Goal: Find specific page/section: Find specific page/section

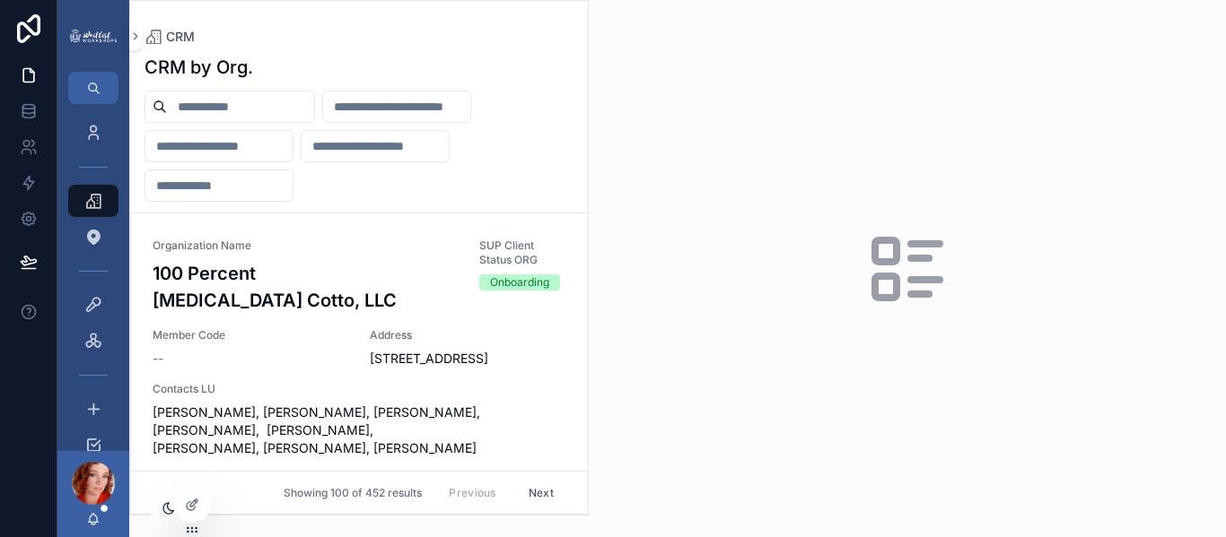
click at [207, 105] on input "scrollable content" at bounding box center [240, 106] width 147 height 25
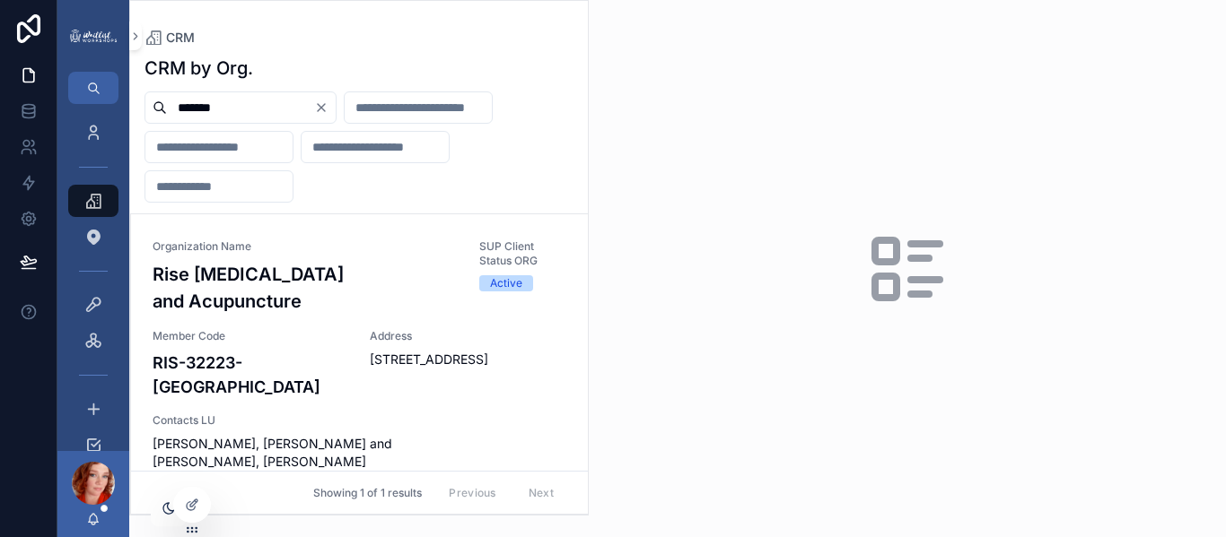
type input "*******"
click at [352, 303] on h3 "Rise [MEDICAL_DATA] and Acupuncture" at bounding box center [305, 288] width 305 height 54
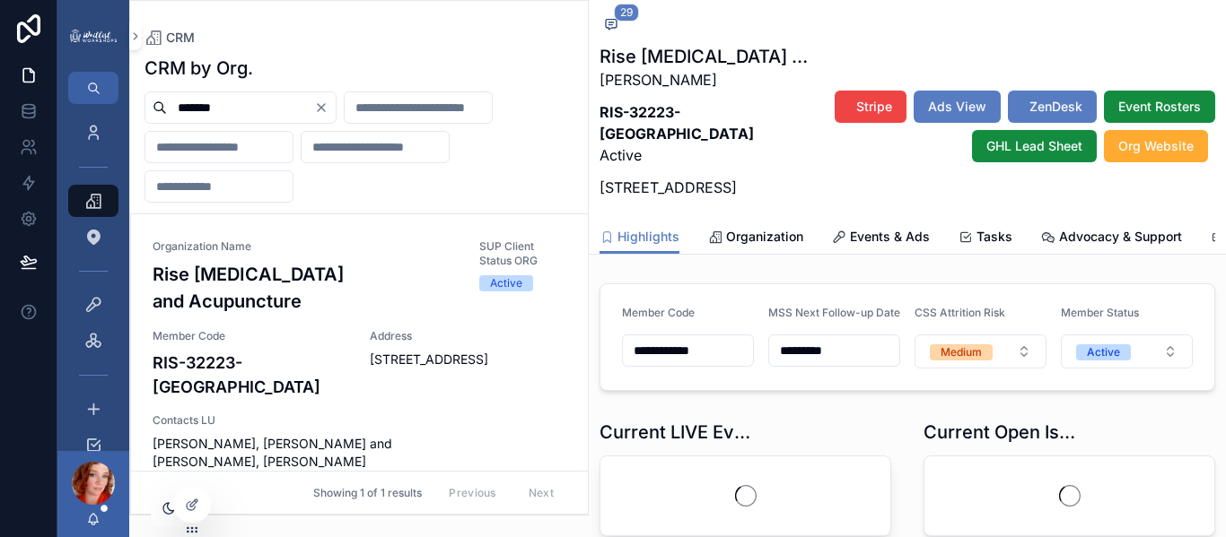
scroll to position [2152, 0]
click at [850, 233] on span "Events & Ads" at bounding box center [890, 237] width 80 height 18
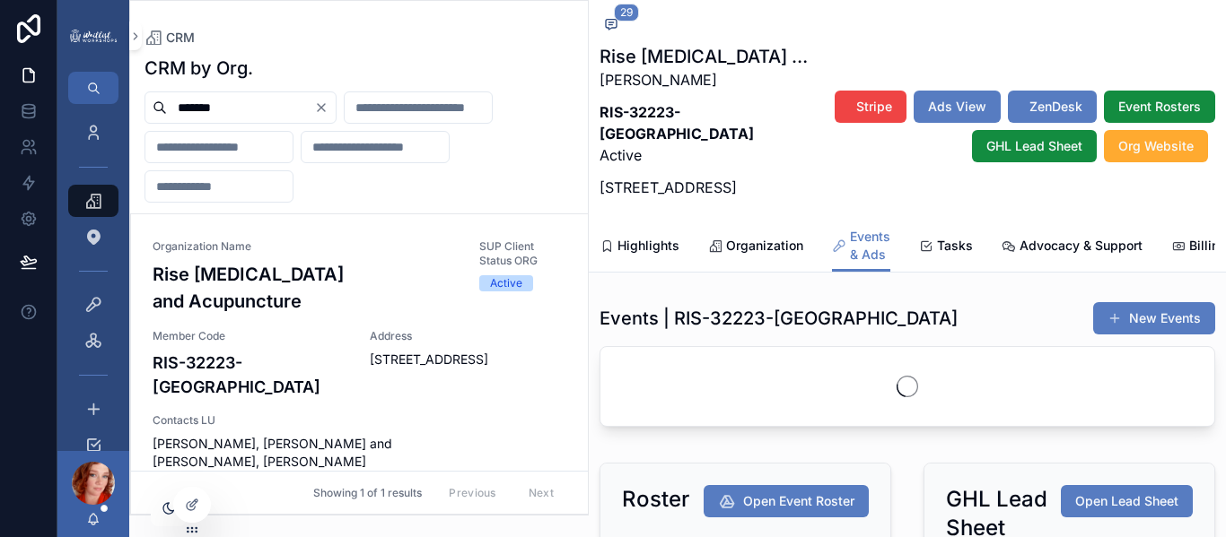
scroll to position [2152, 0]
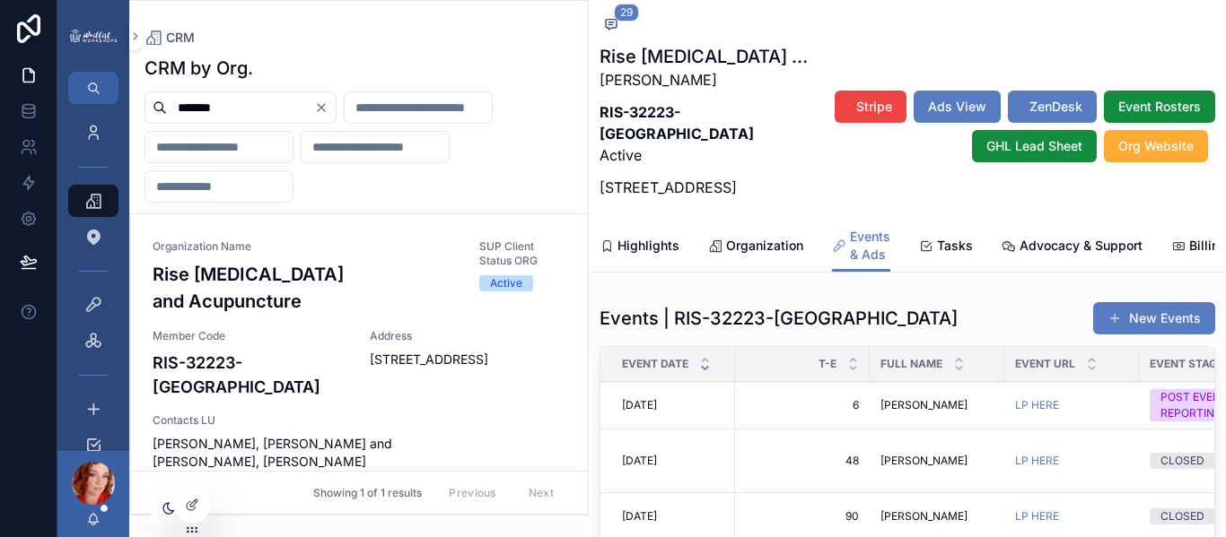
click at [850, 233] on span "Events & Ads" at bounding box center [870, 246] width 40 height 36
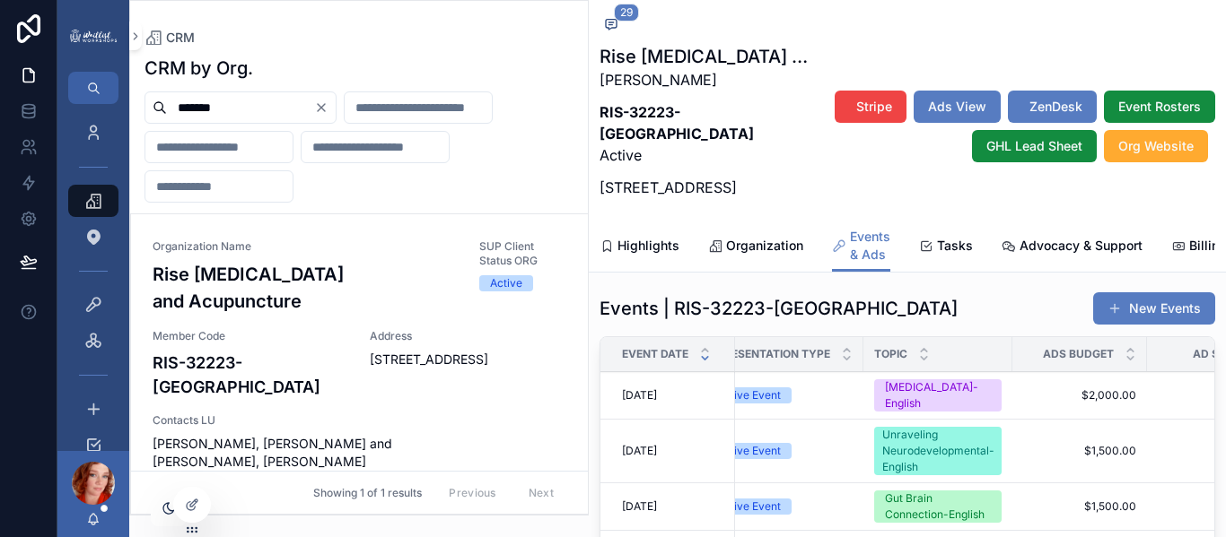
scroll to position [0, 578]
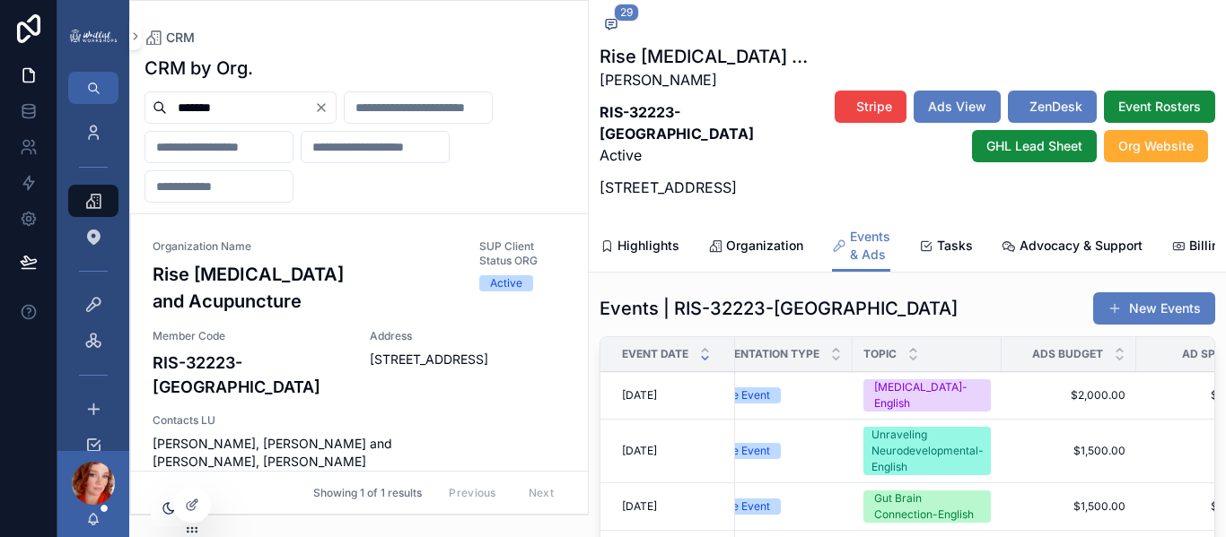
drag, startPoint x: 990, startPoint y: 314, endPoint x: 1023, endPoint y: 304, distance: 33.8
click at [1023, 304] on div "Events | RIS-32223-[GEOGRAPHIC_DATA] New Events Event Date T-E Full Name Event …" at bounding box center [907, 519] width 637 height 471
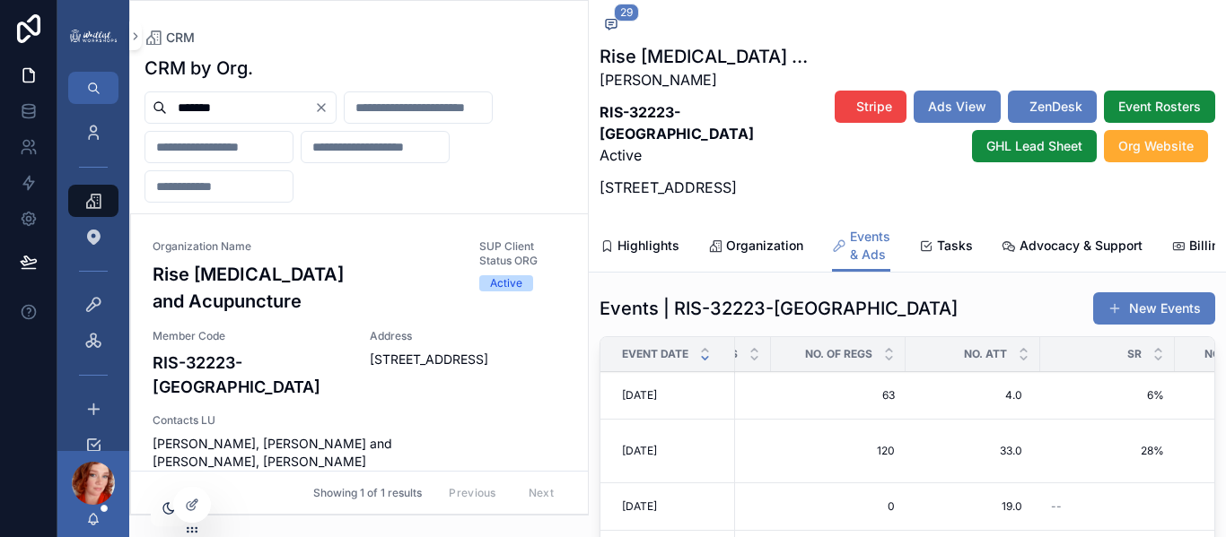
scroll to position [0, 1234]
click at [16, 135] on link at bounding box center [28, 147] width 57 height 36
